Goal: Task Accomplishment & Management: Complete application form

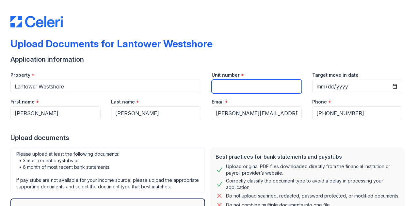
click at [251, 84] on input "Unit number" at bounding box center [257, 87] width 90 height 14
type input "616"
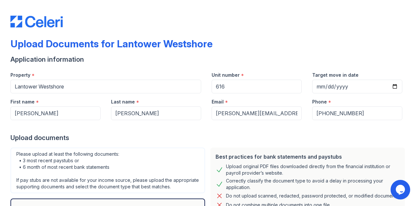
click at [236, 43] on div "Upload Documents for Lantower Westshore" at bounding box center [208, 46] width 397 height 17
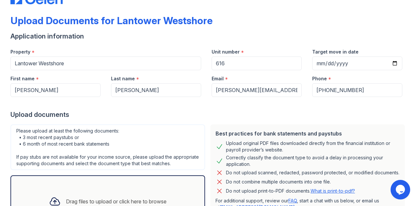
scroll to position [33, 0]
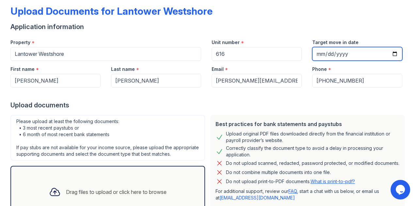
click at [391, 54] on input "Target move in date" at bounding box center [357, 54] width 90 height 14
type input "[DATE]"
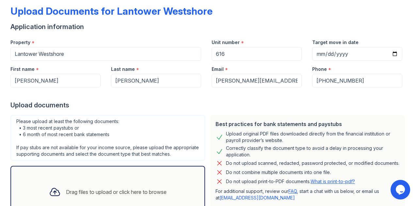
click at [263, 96] on div at bounding box center [208, 94] width 397 height 13
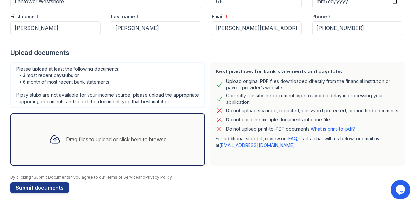
scroll to position [91, 0]
click at [54, 147] on div at bounding box center [54, 139] width 17 height 17
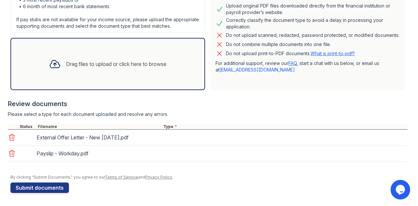
scroll to position [166, 0]
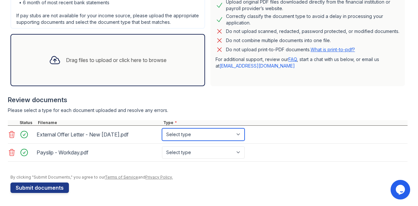
click at [205, 138] on select "Select type Paystub Bank Statement Offer Letter Tax Documents Benefit Award Let…" at bounding box center [203, 134] width 83 height 12
select select "offer_letter"
click at [162, 132] on select "Select type Paystub Bank Statement Offer Letter Tax Documents Benefit Award Let…" at bounding box center [203, 134] width 83 height 12
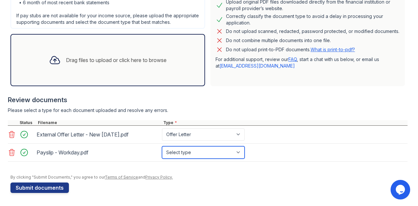
click at [208, 154] on select "Select type Paystub Bank Statement Offer Letter Tax Documents Benefit Award Let…" at bounding box center [203, 152] width 83 height 12
select select "paystub"
click at [162, 150] on select "Select type Paystub Bank Statement Offer Letter Tax Documents Benefit Award Let…" at bounding box center [203, 152] width 83 height 12
click at [124, 167] on div at bounding box center [208, 165] width 400 height 7
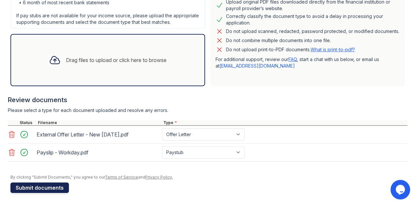
click at [47, 190] on button "Submit documents" at bounding box center [39, 188] width 58 height 10
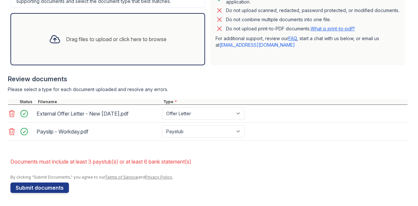
scroll to position [209, 0]
click at [88, 53] on div "Drag files to upload or click here to browse" at bounding box center [107, 39] width 195 height 52
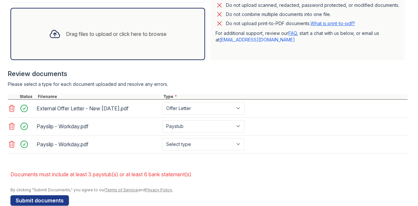
click at [98, 45] on div "Drag files to upload or click here to browse" at bounding box center [108, 34] width 128 height 22
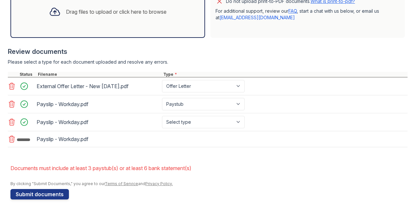
scroll to position [242, 0]
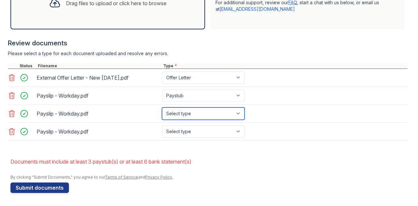
click at [189, 114] on select "Select type Paystub Bank Statement Offer Letter Tax Documents Benefit Award Let…" at bounding box center [203, 113] width 83 height 12
select select "paystub"
click at [162, 110] on select "Select type Paystub Bank Statement Offer Letter Tax Documents Benefit Award Let…" at bounding box center [203, 113] width 83 height 12
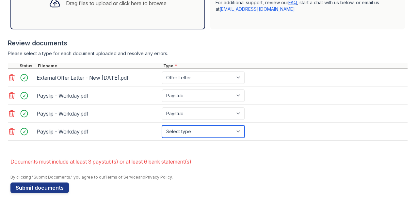
click at [186, 133] on select "Select type Paystub Bank Statement Offer Letter Tax Documents Benefit Award Let…" at bounding box center [203, 131] width 83 height 12
select select "paystub"
click at [162, 127] on select "Select type Paystub Bank Statement Offer Letter Tax Documents Benefit Award Let…" at bounding box center [203, 131] width 83 height 12
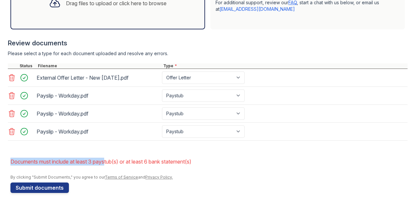
drag, startPoint x: 108, startPoint y: 156, endPoint x: 108, endPoint y: 151, distance: 4.9
click at [108, 152] on form "Application information Property * [GEOGRAPHIC_DATA] Unit number * 616 Target m…" at bounding box center [208, 12] width 397 height 359
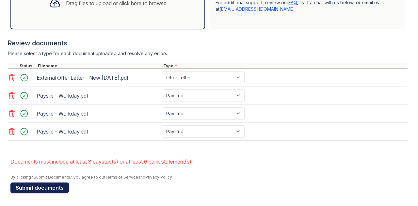
click at [41, 186] on button "Submit documents" at bounding box center [39, 188] width 58 height 10
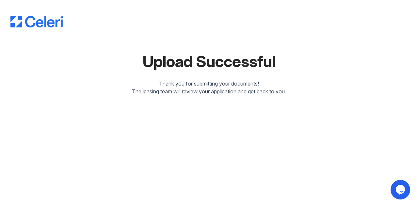
click at [37, 24] on img at bounding box center [36, 22] width 52 height 12
